Goal: Task Accomplishment & Management: Use online tool/utility

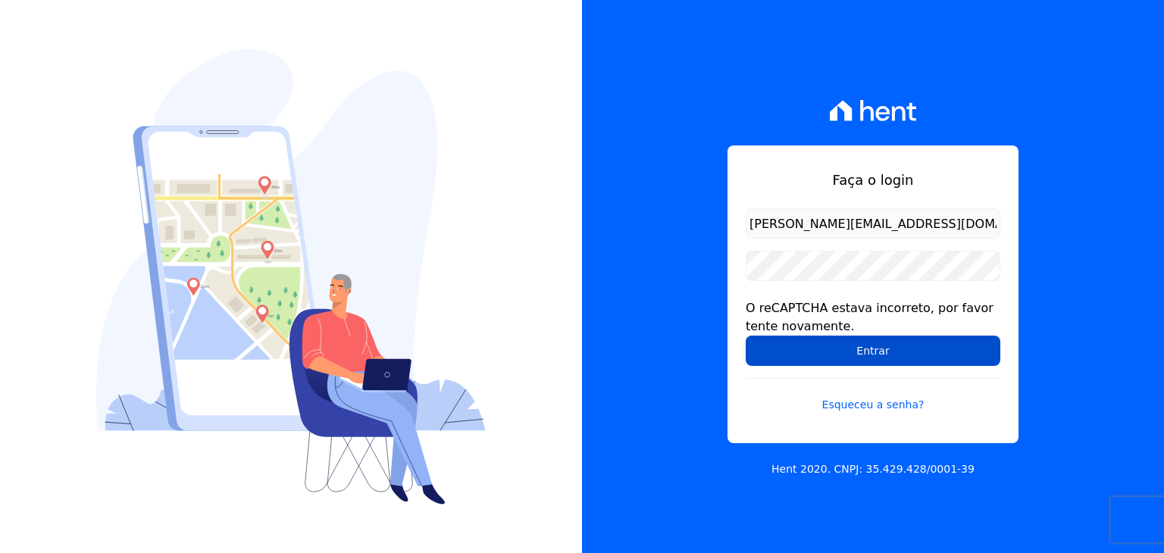
click at [779, 350] on input "Entrar" at bounding box center [872, 351] width 255 height 30
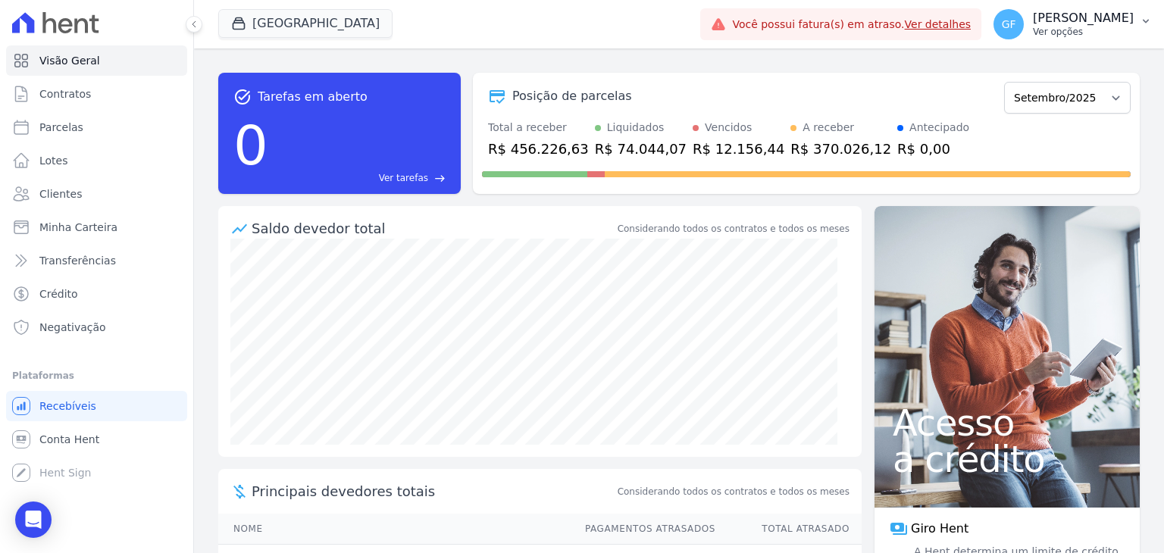
click at [1071, 9] on div "GF [PERSON_NAME] Ver opções" at bounding box center [1063, 24] width 140 height 30
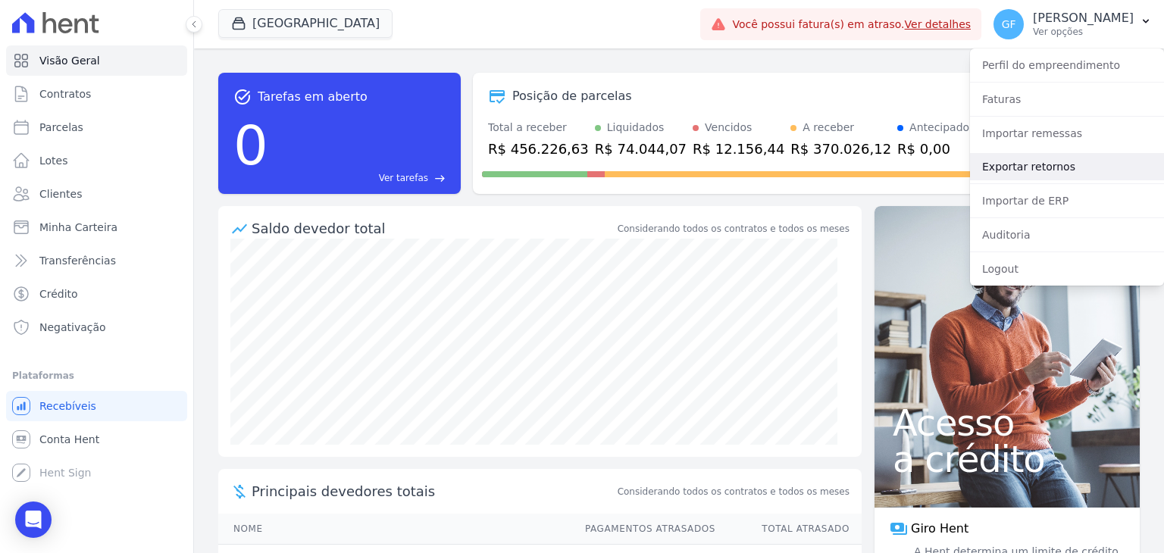
click at [1052, 173] on link "Exportar retornos" at bounding box center [1067, 166] width 194 height 27
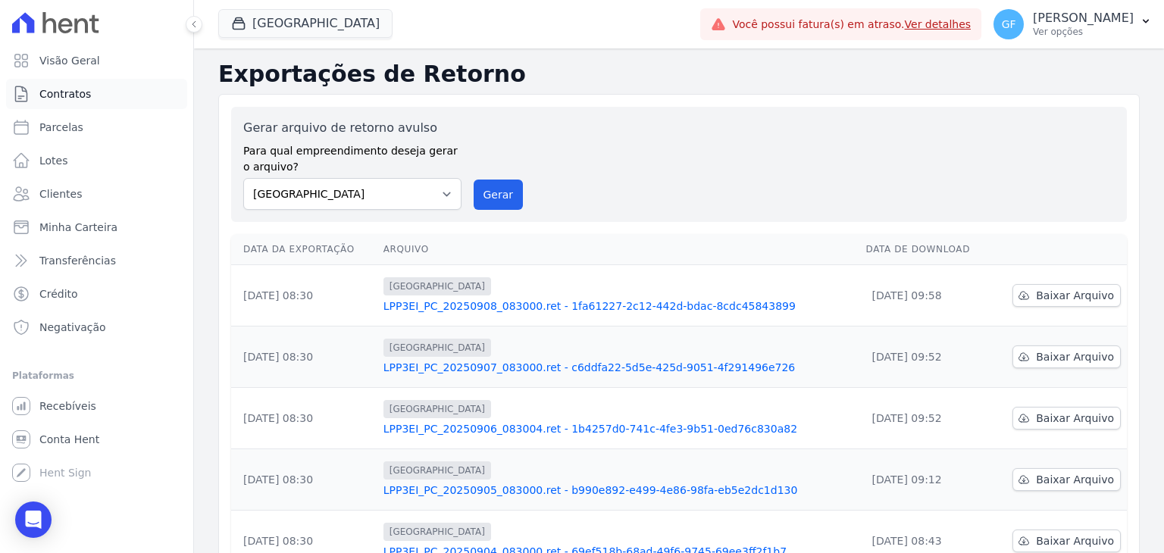
click at [67, 97] on span "Contratos" at bounding box center [65, 93] width 52 height 15
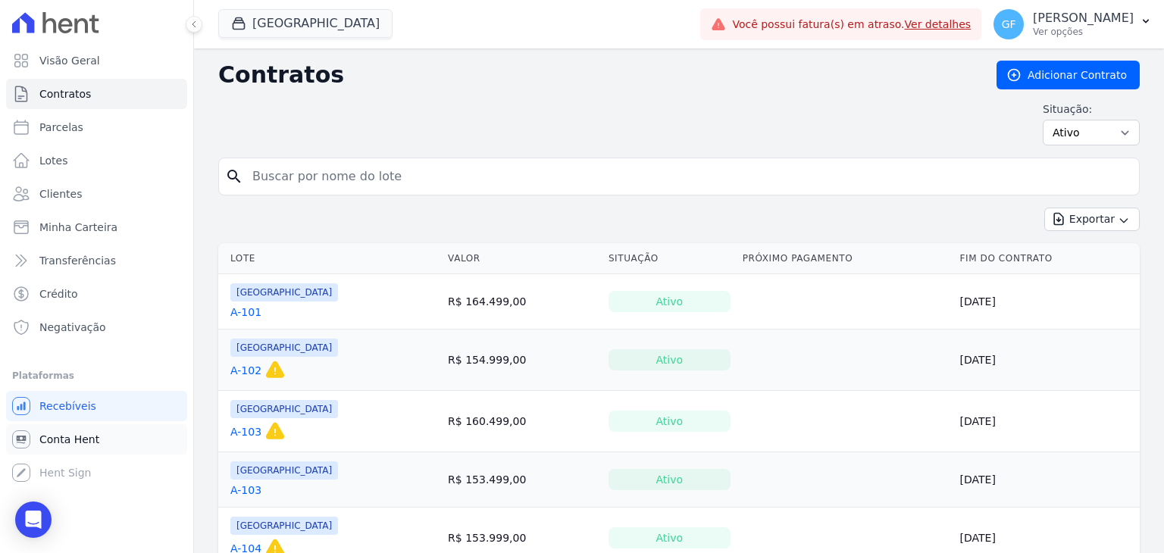
click at [64, 440] on span "Conta Hent" at bounding box center [69, 439] width 60 height 15
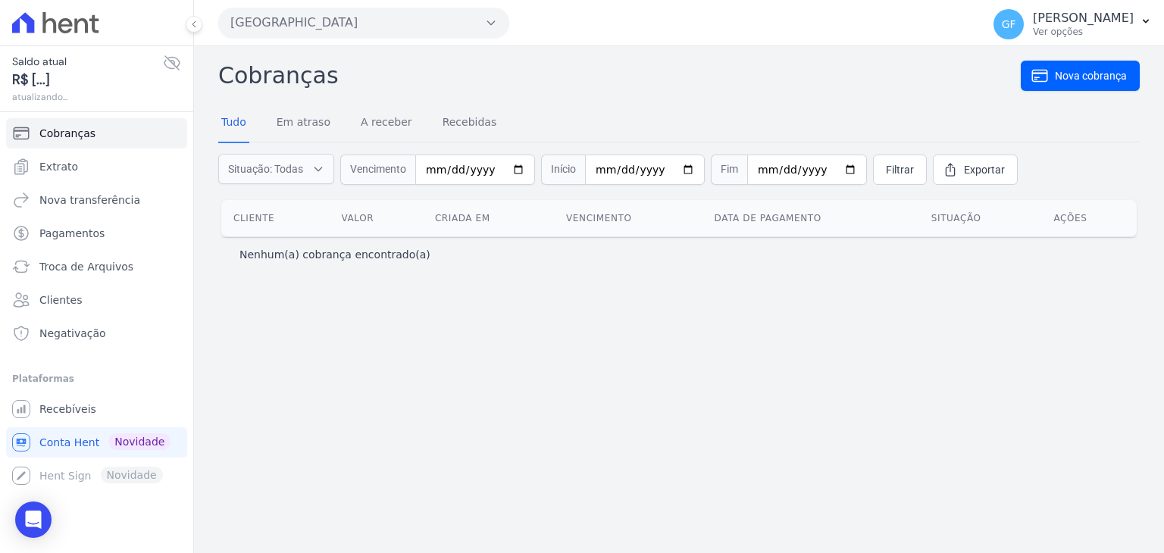
click at [175, 57] on icon at bounding box center [171, 63] width 15 height 14
click at [75, 170] on link "Extrato" at bounding box center [96, 167] width 181 height 30
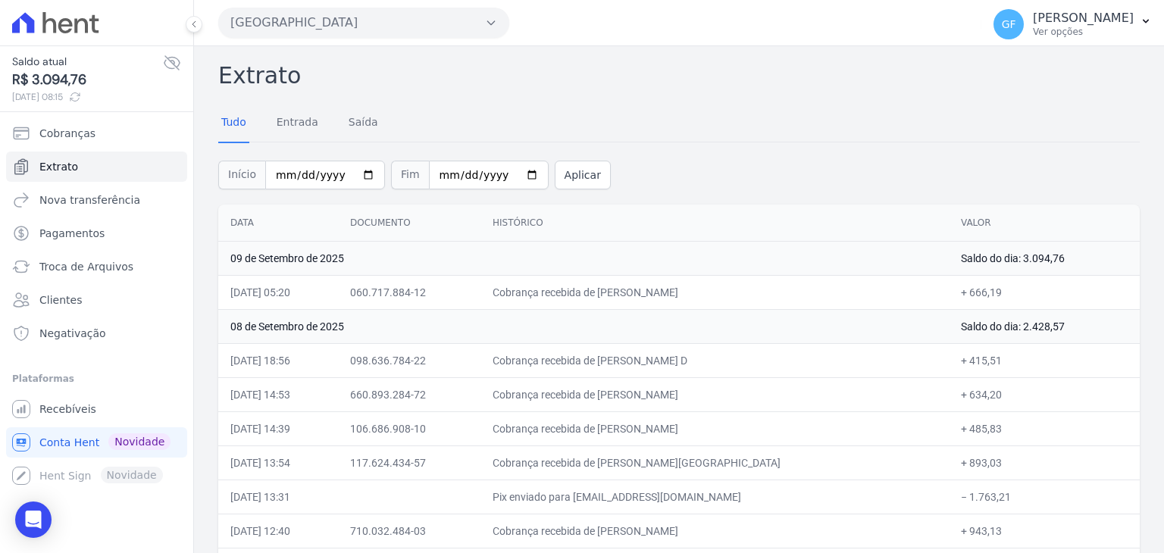
drag, startPoint x: 618, startPoint y: 286, endPoint x: 962, endPoint y: 298, distance: 344.1
click at [962, 298] on tr "09/09/2025, 05:20 060.717.884-12 Cobrança recebida de Guilherme Alvino do Nasci…" at bounding box center [678, 292] width 921 height 34
drag, startPoint x: 639, startPoint y: 364, endPoint x: 1003, endPoint y: 369, distance: 364.4
click at [1003, 369] on tr "08/09/2025, 18:56 098.636.784-22 Cobrança recebida de Marcio Augusto do Nascime…" at bounding box center [678, 360] width 921 height 34
drag, startPoint x: 645, startPoint y: 394, endPoint x: 776, endPoint y: 397, distance: 131.1
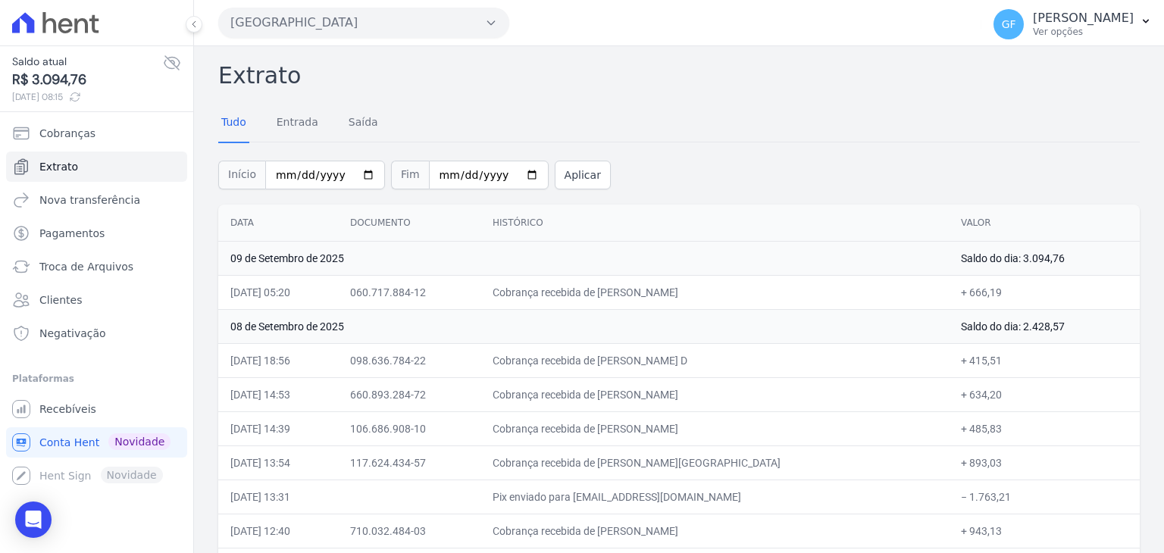
click at [776, 397] on td "Cobrança recebida de Marinaldo Paulino da Silva" at bounding box center [714, 394] width 468 height 34
drag, startPoint x: 716, startPoint y: 425, endPoint x: 771, endPoint y: 433, distance: 55.8
click at [771, 433] on td "Cobrança recebida de Marcelo Viana" at bounding box center [714, 428] width 468 height 34
drag, startPoint x: 707, startPoint y: 396, endPoint x: 816, endPoint y: 399, distance: 109.1
click at [816, 399] on td "Cobrança recebida de Marinaldo Paulino da Silva" at bounding box center [714, 394] width 468 height 34
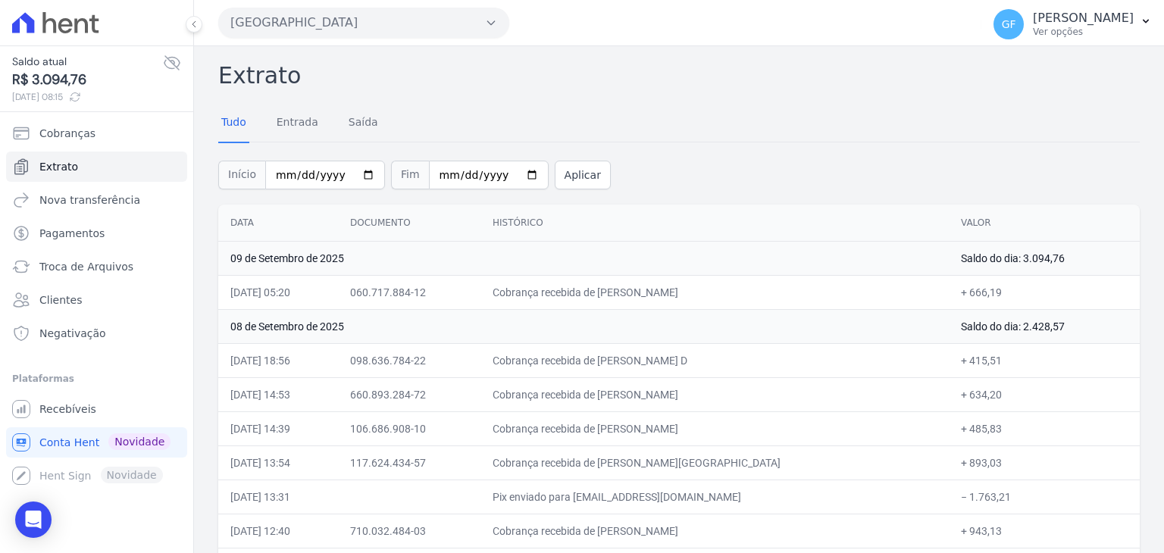
click at [49, 25] on icon at bounding box center [55, 22] width 87 height 21
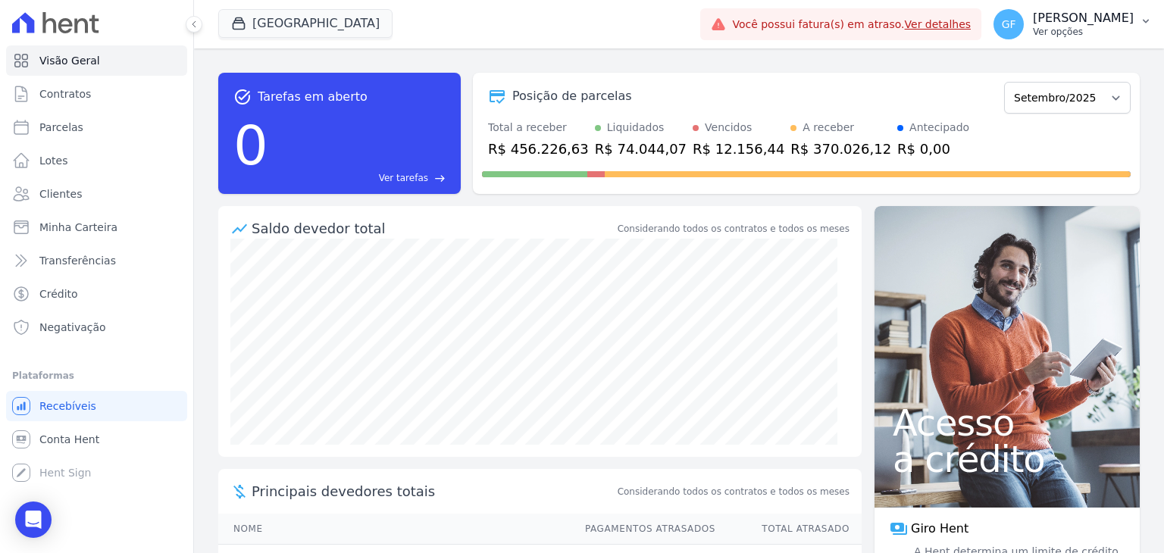
click at [1097, 31] on p "Ver opções" at bounding box center [1082, 32] width 101 height 12
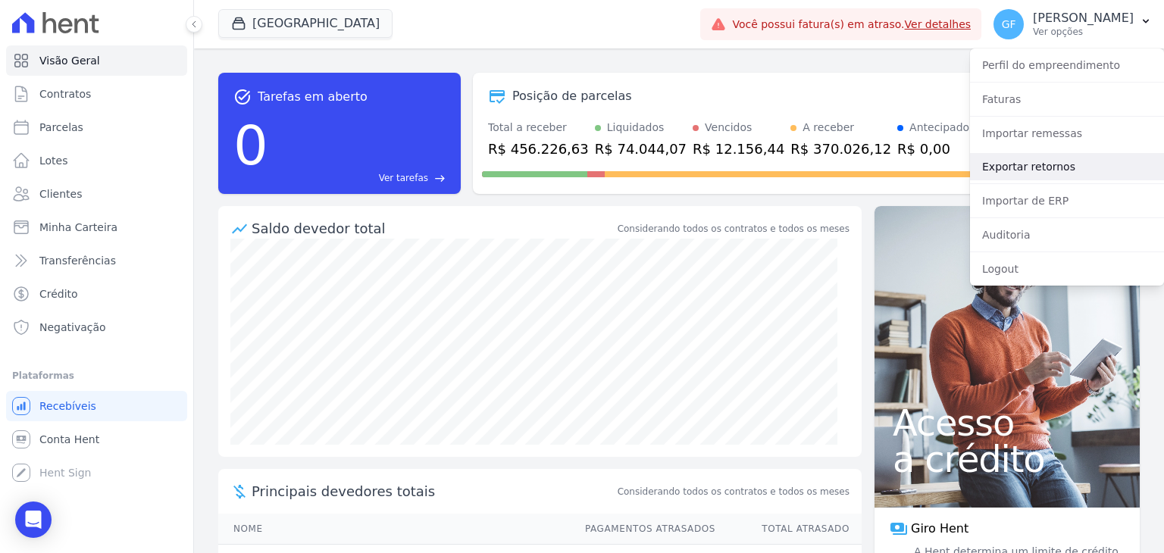
click at [1045, 164] on link "Exportar retornos" at bounding box center [1067, 166] width 194 height 27
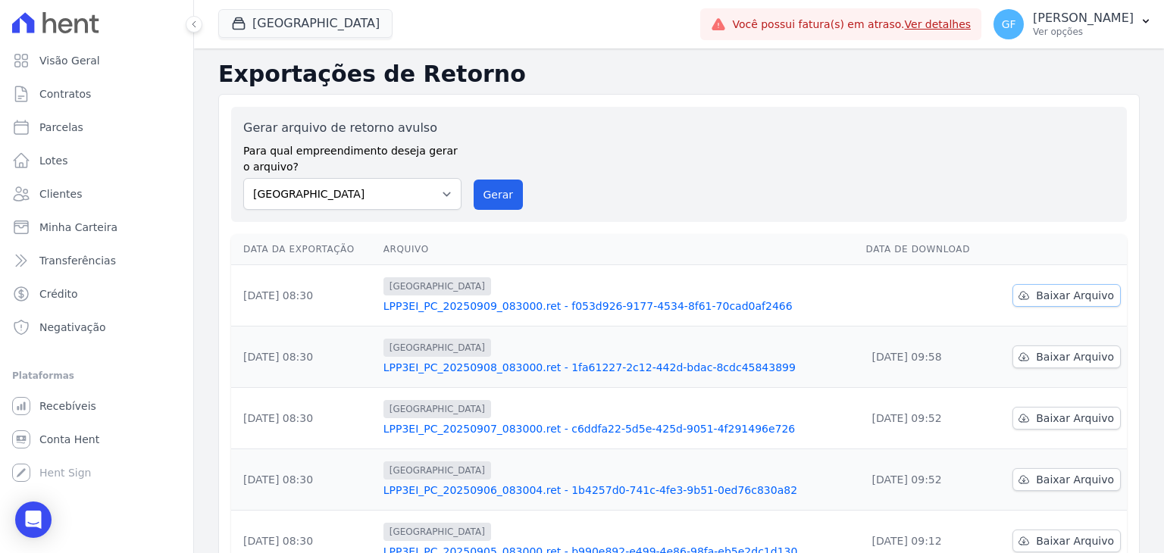
click at [1057, 292] on span "Baixar Arquivo" at bounding box center [1075, 295] width 78 height 15
click at [1099, 40] on button "GF [PERSON_NAME] Ver opções" at bounding box center [1072, 24] width 183 height 42
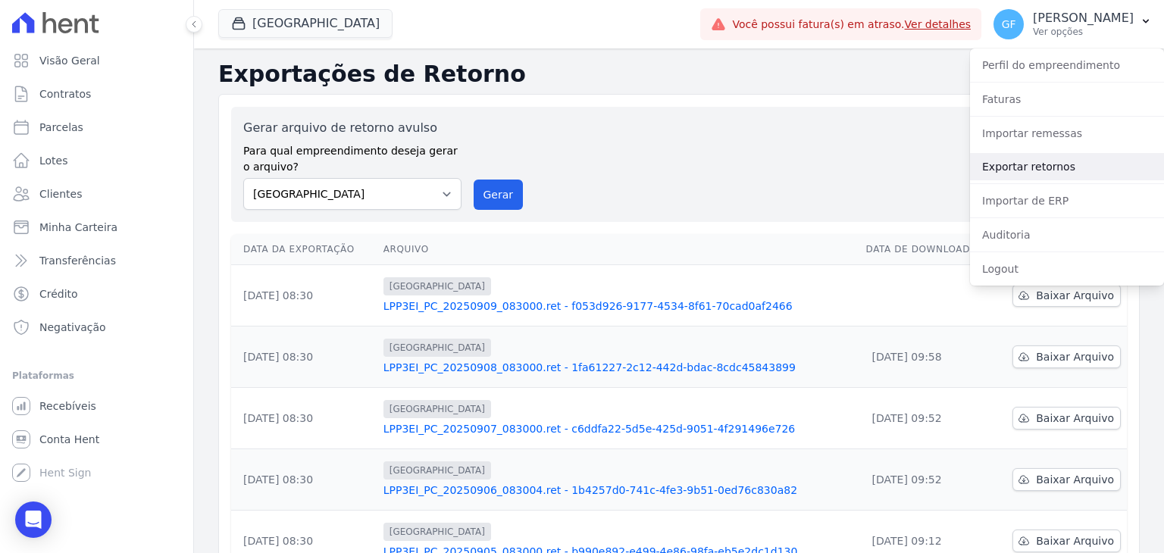
click at [991, 173] on link "Exportar retornos" at bounding box center [1067, 166] width 194 height 27
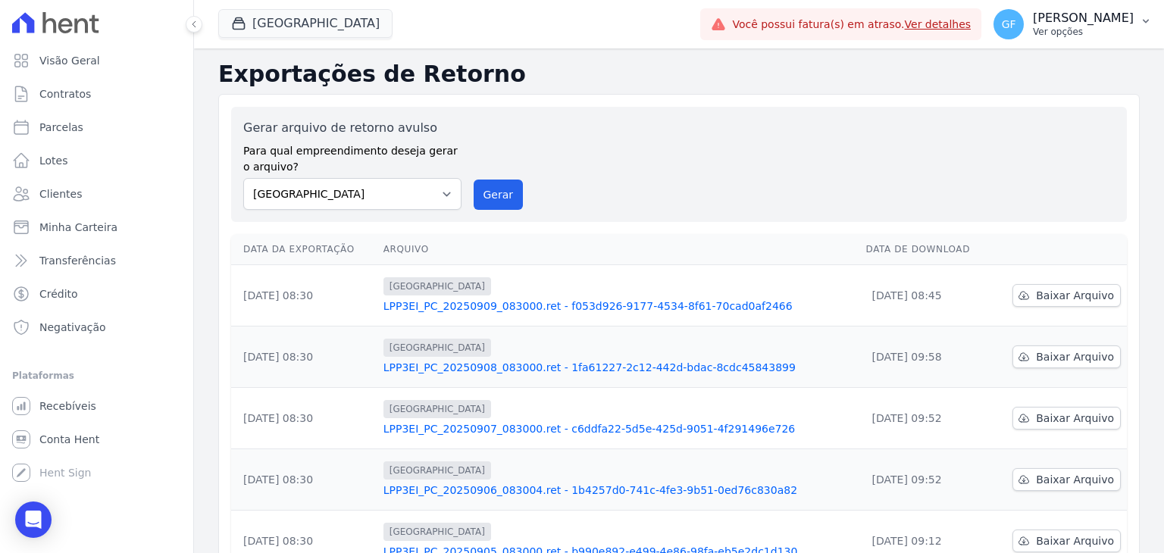
click at [1071, 30] on p "Ver opções" at bounding box center [1082, 32] width 101 height 12
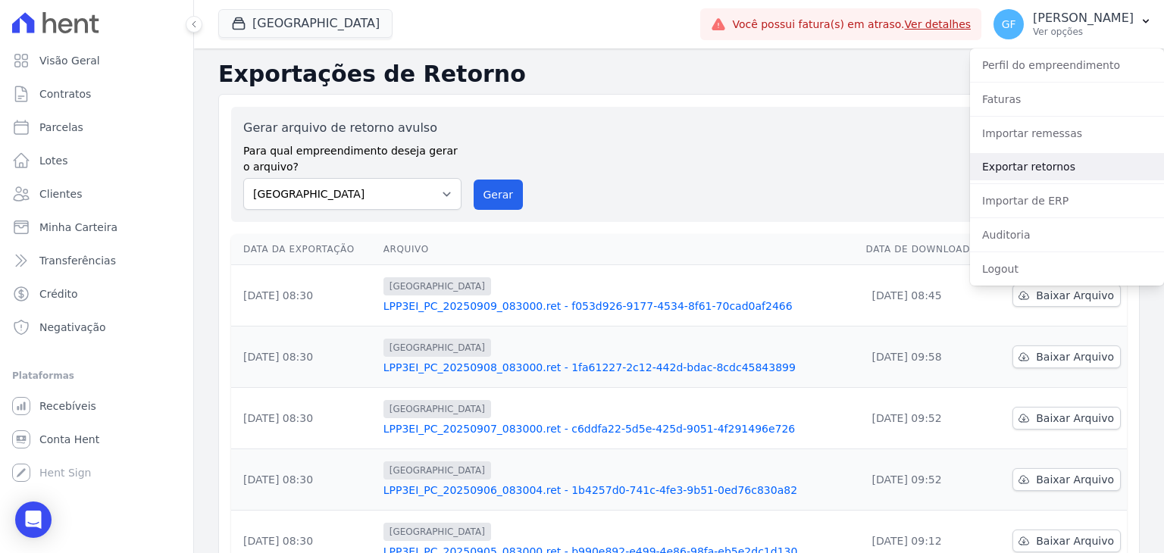
click at [1040, 166] on link "Exportar retornos" at bounding box center [1067, 166] width 194 height 27
